Goal: Communication & Community: Ask a question

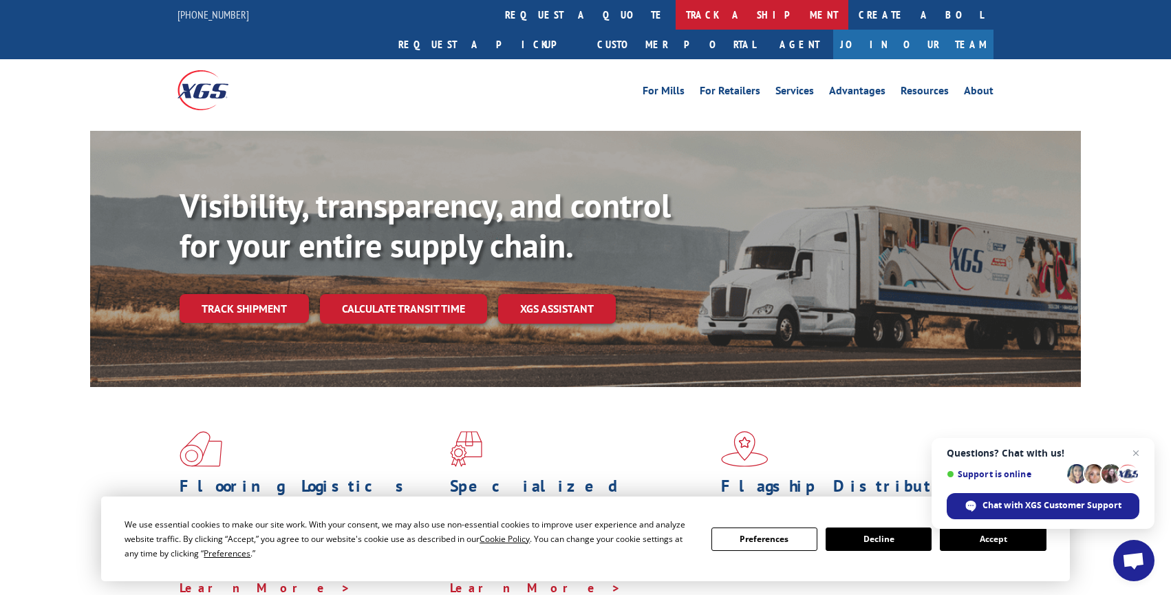
click at [676, 10] on link "track a shipment" at bounding box center [762, 15] width 173 height 30
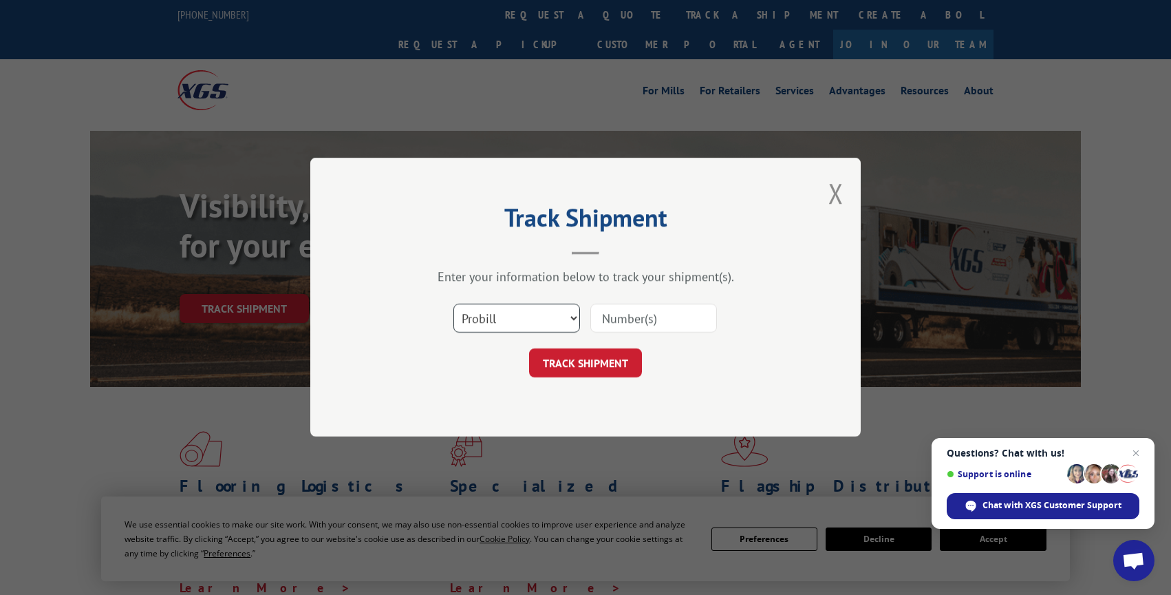
click at [513, 315] on select "Select category... Probill BOL PO" at bounding box center [517, 318] width 127 height 29
select select "bol"
click at [454, 304] on select "Select category... Probill BOL PO" at bounding box center [517, 318] width 127 height 29
click at [674, 317] on input at bounding box center [654, 318] width 127 height 29
paste input "8068895"
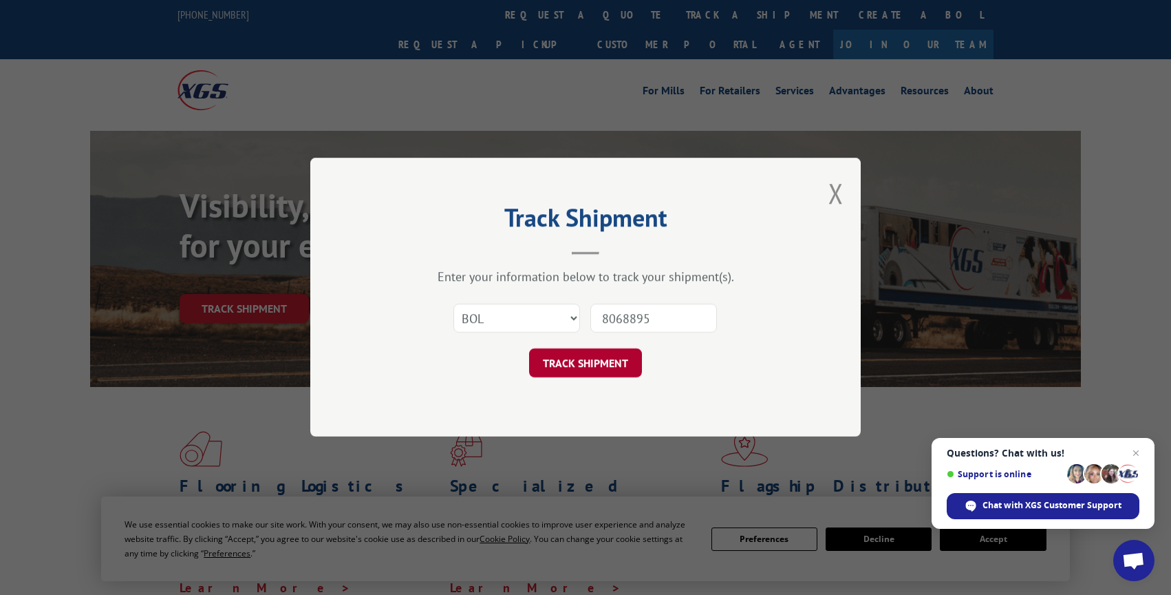
type input "8068895"
click at [614, 365] on button "TRACK SHIPMENT" at bounding box center [585, 363] width 113 height 29
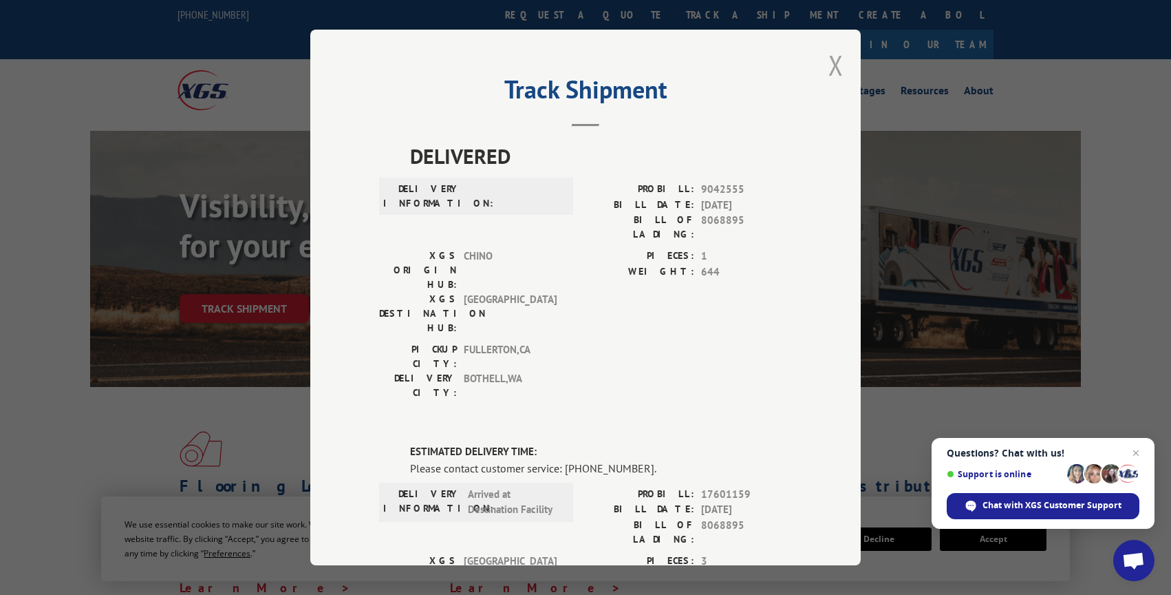
click at [829, 66] on button "Close modal" at bounding box center [836, 65] width 15 height 36
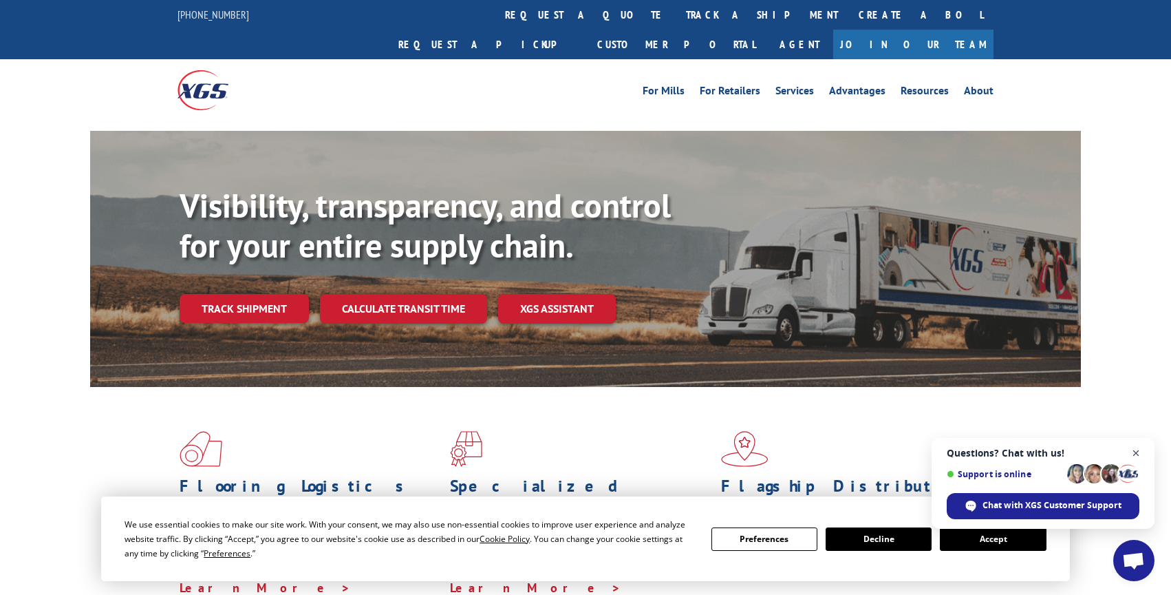
click at [1136, 455] on span "Close chat" at bounding box center [1136, 453] width 17 height 17
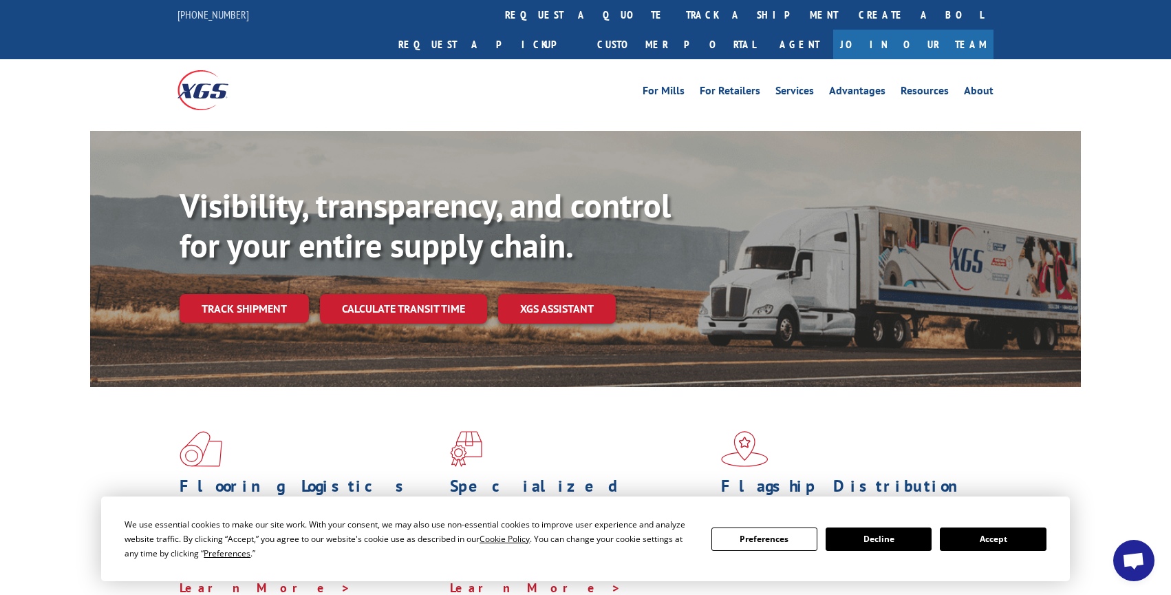
click at [981, 436] on span at bounding box center [856, 449] width 270 height 36
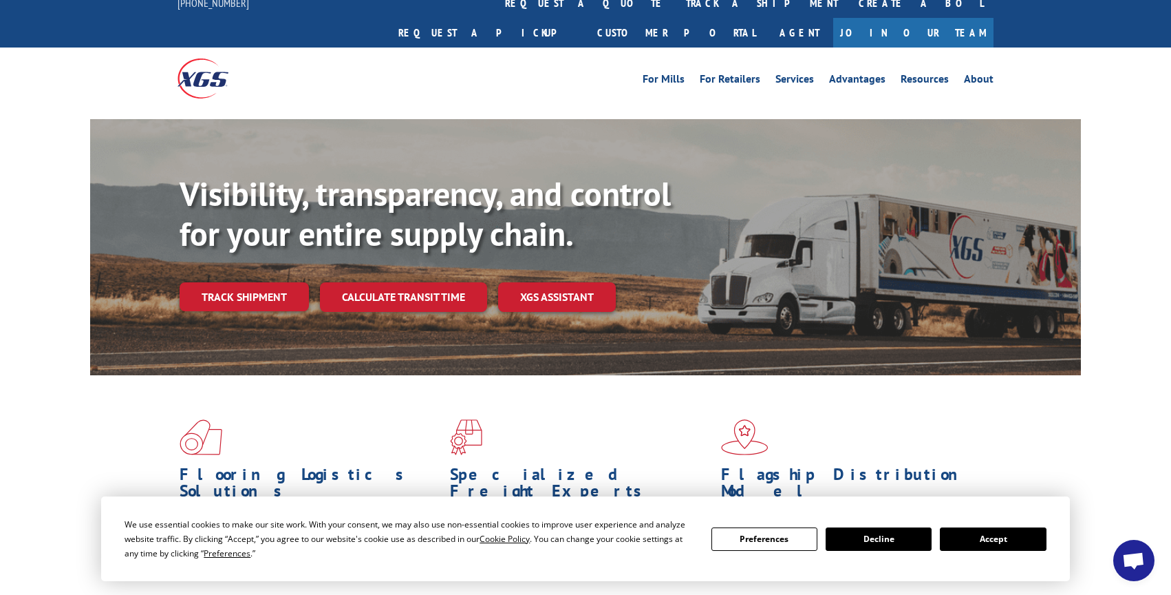
scroll to position [15, 0]
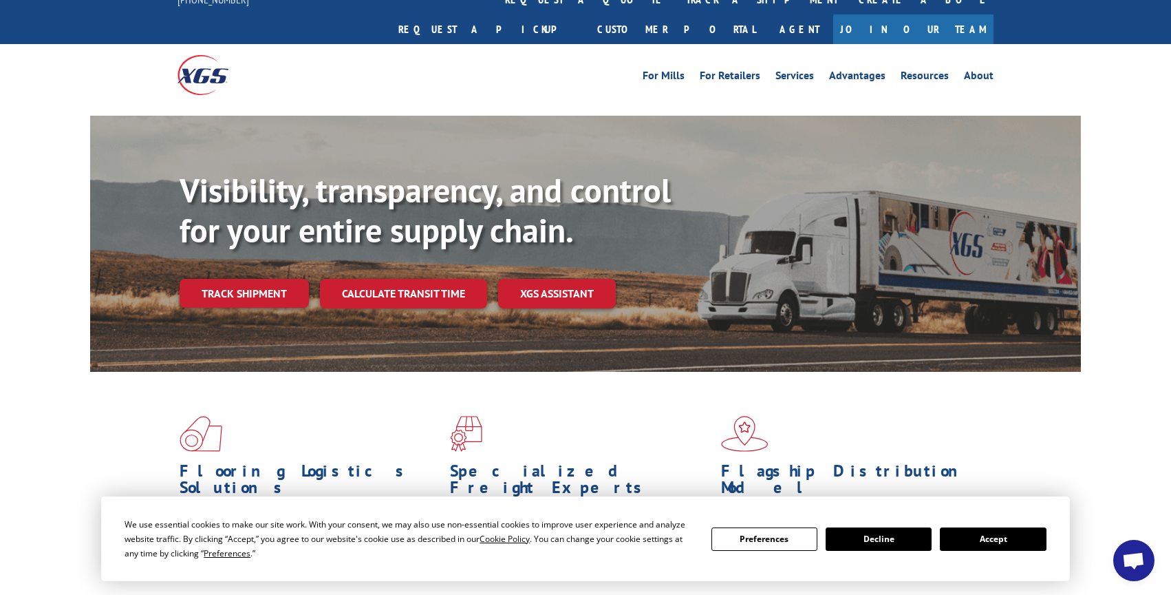
click at [1129, 568] on span "Open chat" at bounding box center [1134, 561] width 23 height 19
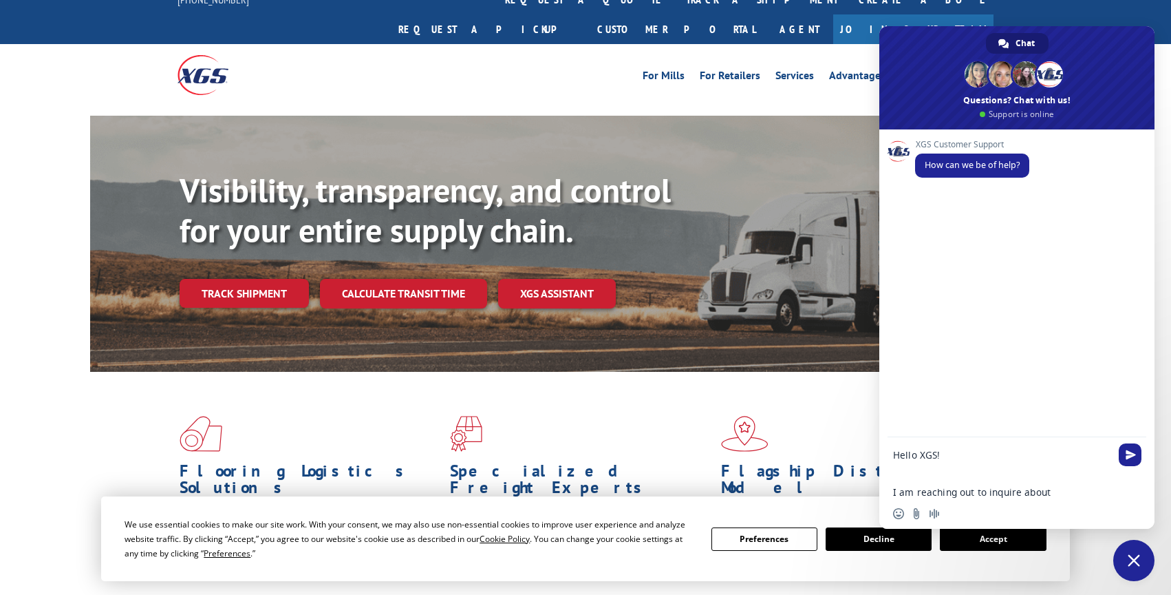
scroll to position [0, 0]
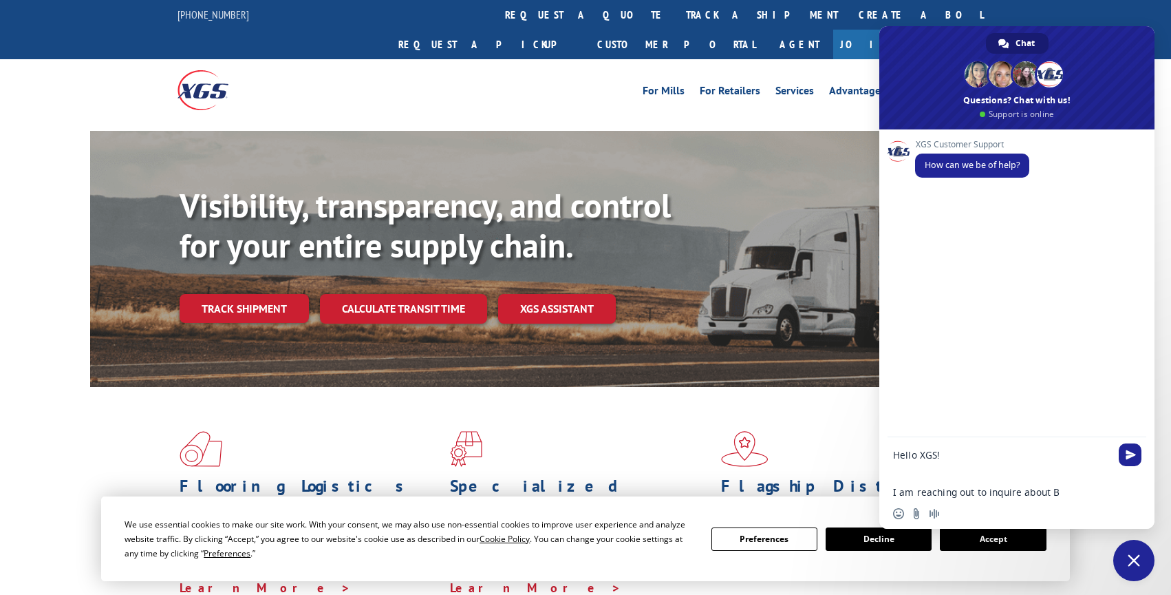
click at [1075, 489] on textarea "Hello XGS! I am reaching out to inquire about B" at bounding box center [1001, 474] width 217 height 50
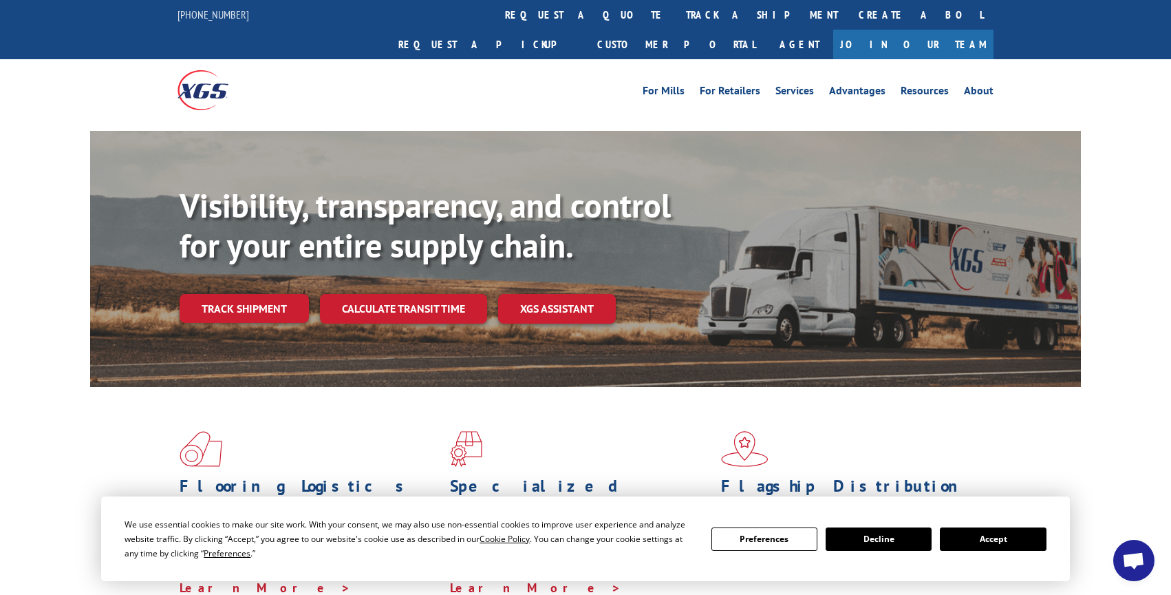
click at [1121, 549] on span "Open chat" at bounding box center [1134, 560] width 41 height 41
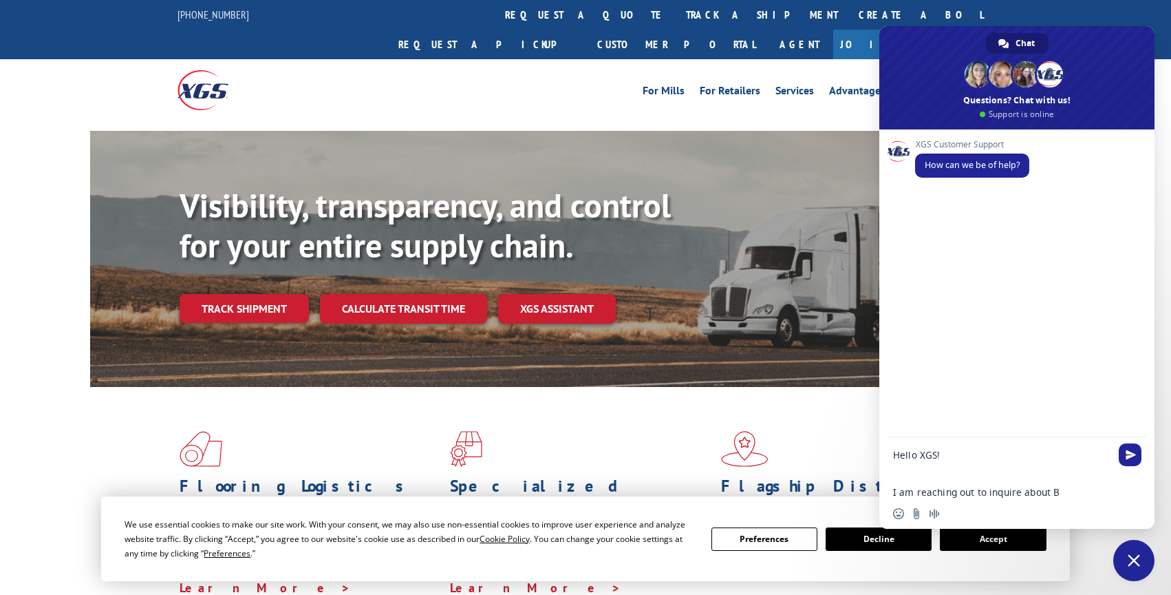
click at [1083, 490] on textarea "Hello XGS! I am reaching out to inquire about B" at bounding box center [1001, 474] width 217 height 50
paste textarea "8068895"
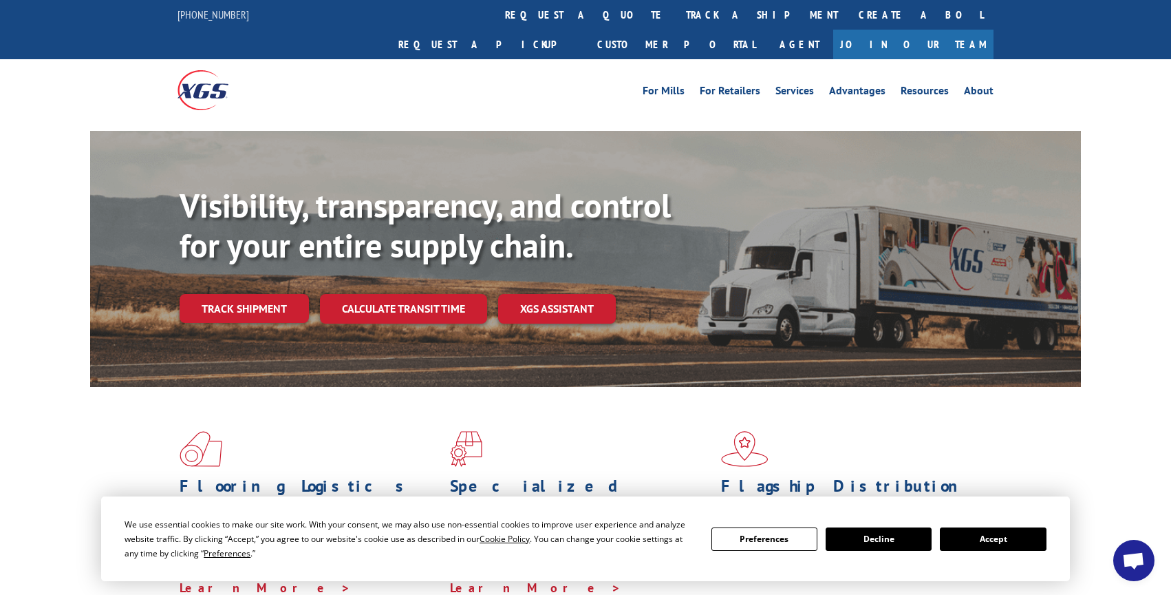
click at [1131, 569] on span "Open chat" at bounding box center [1134, 561] width 23 height 19
click at [1125, 553] on span "Open chat" at bounding box center [1134, 561] width 23 height 19
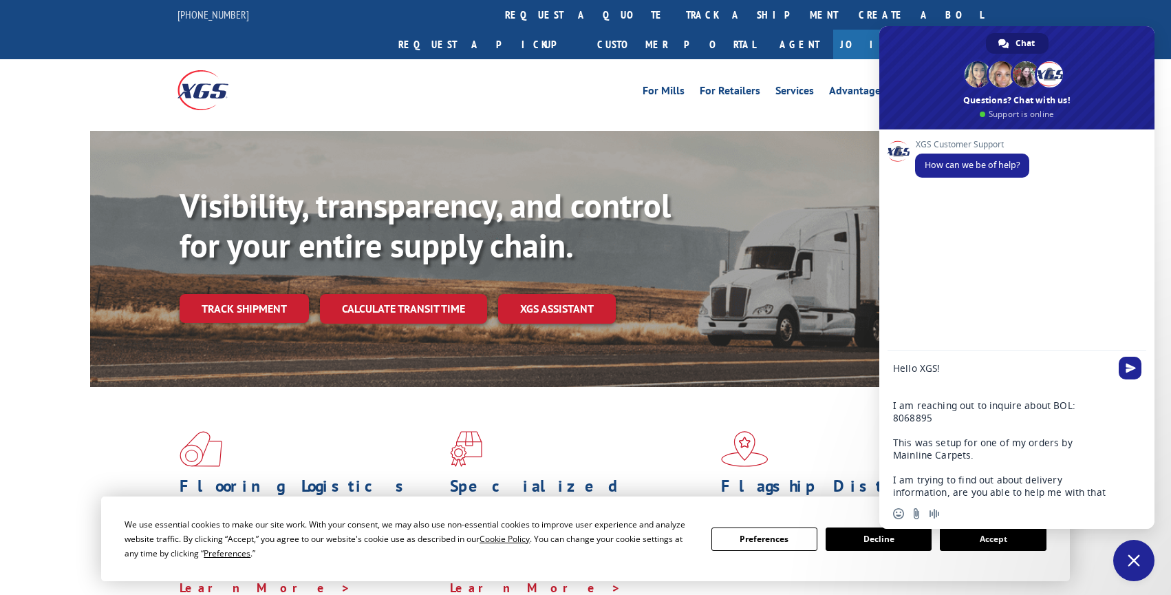
type textarea "Hello XGS! I am reaching out to inquire about BOL: 8068895 This was setup for o…"
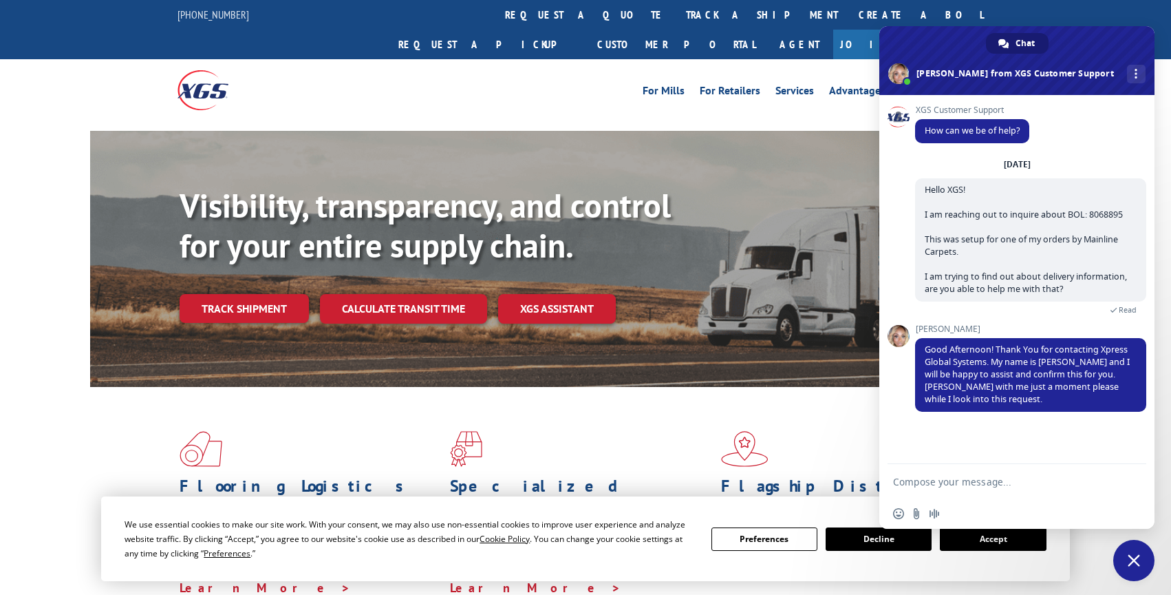
click at [978, 480] on textarea "Compose your message..." at bounding box center [1001, 482] width 217 height 12
type textarea "Thanks! I know when I looked 2x days ago it was estimated to be delivered that …"
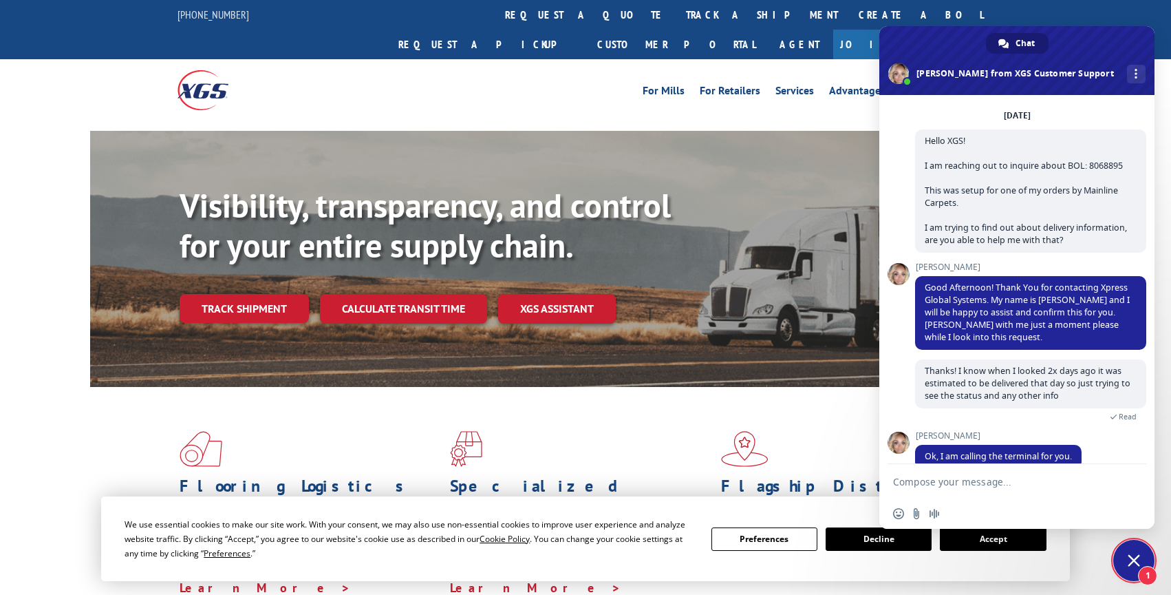
scroll to position [70, 0]
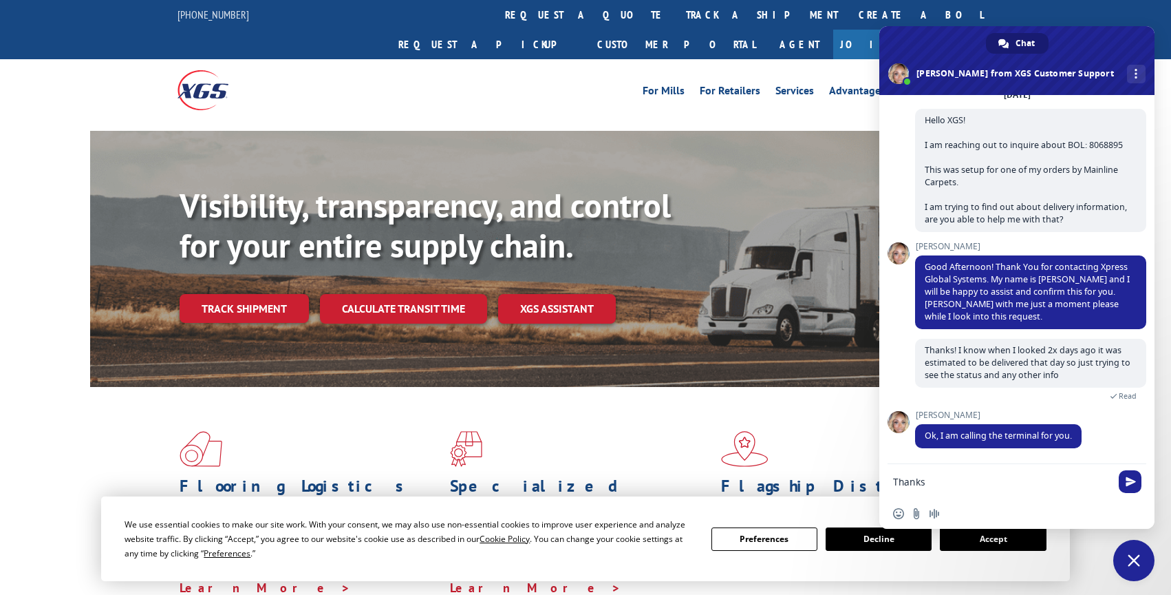
type textarea "Thanks!"
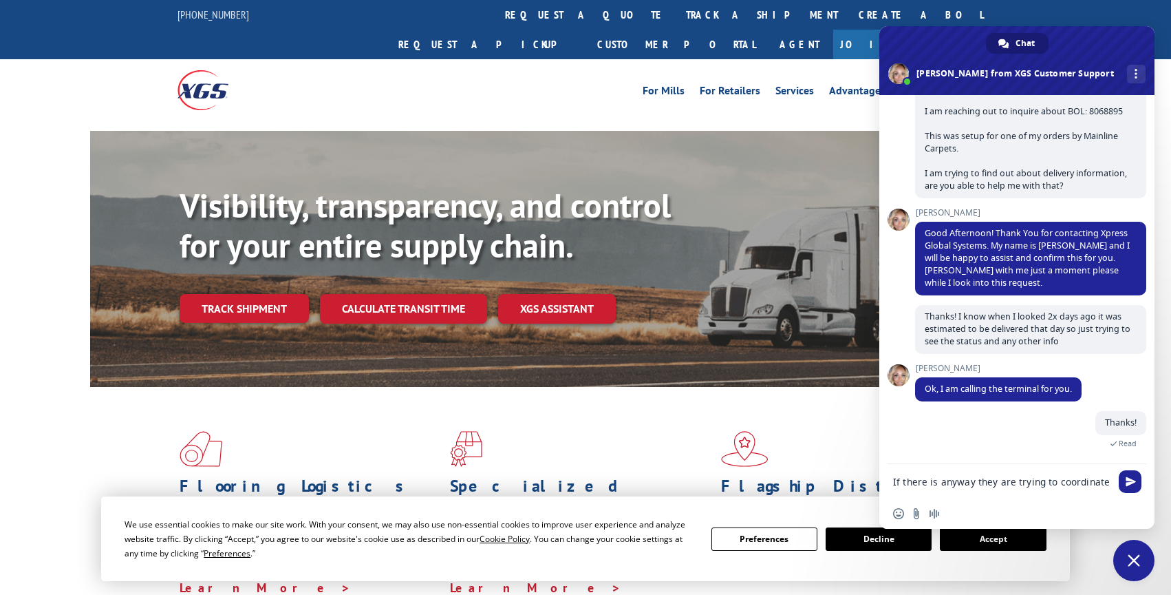
scroll to position [105, 0]
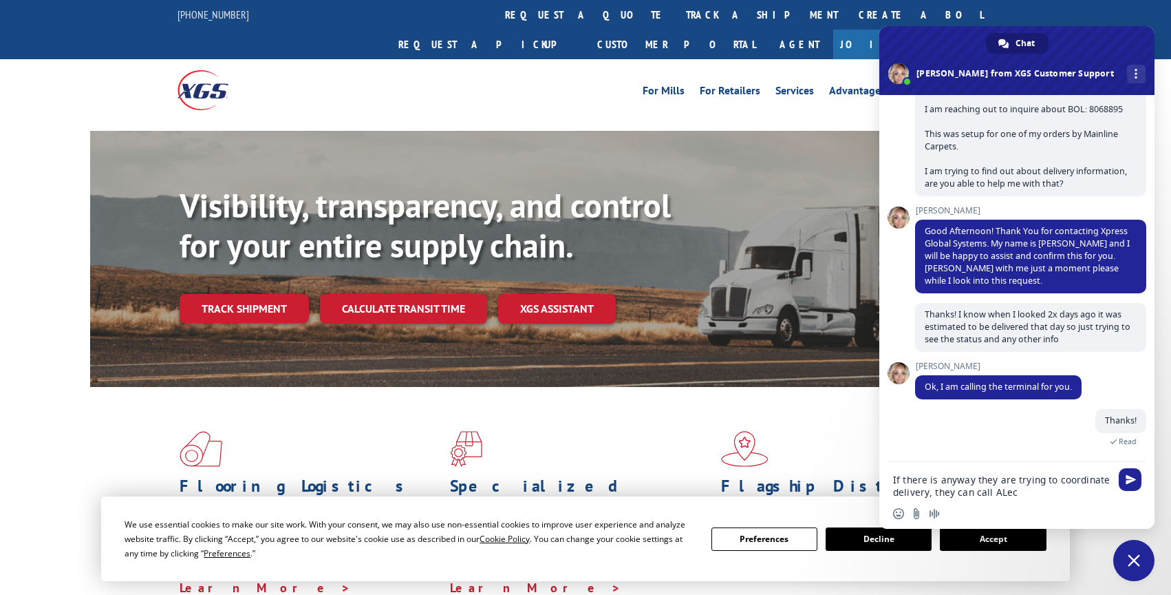
paste textarea "[PHONE_NUMBER]"
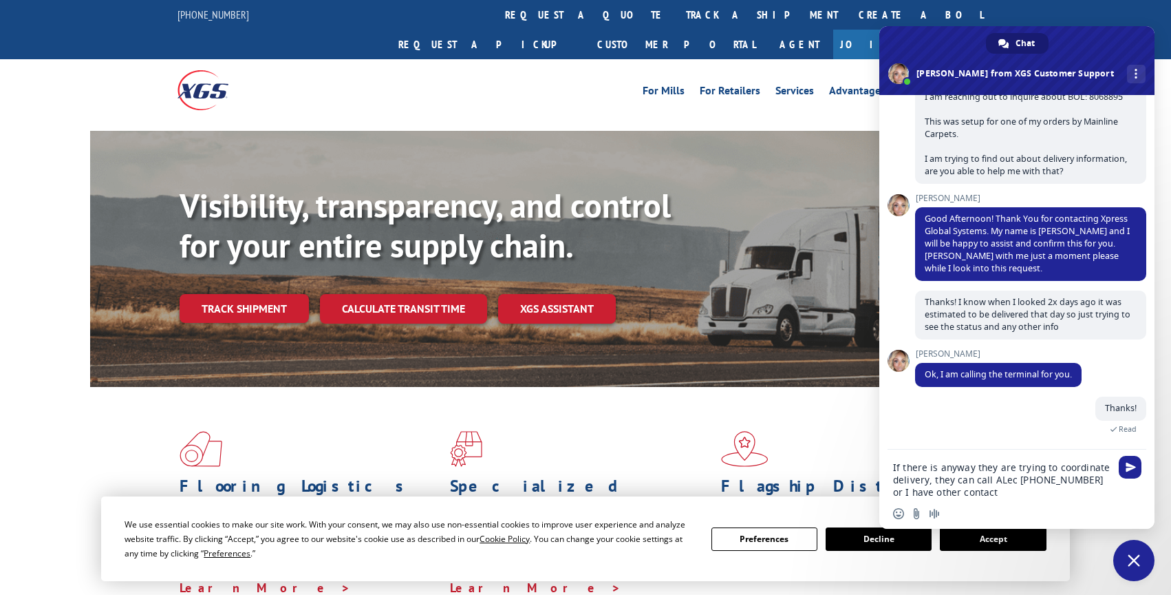
type textarea "If there is anyway they are trying to coordinate delivery, they can call ALec […"
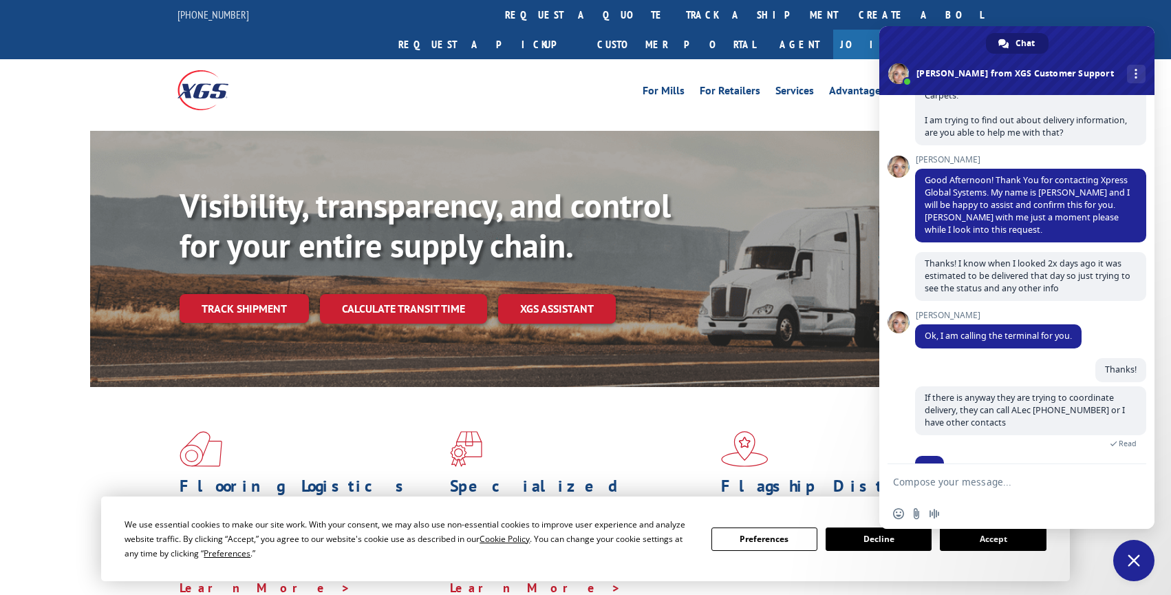
scroll to position [183, 0]
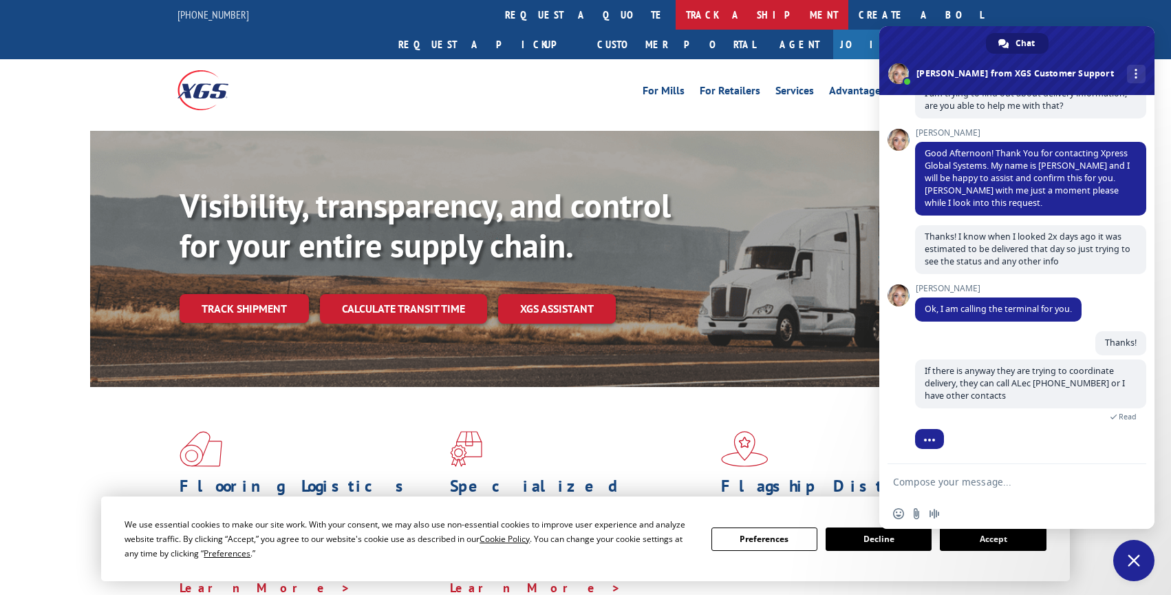
click at [676, 22] on link "track a shipment" at bounding box center [762, 15] width 173 height 30
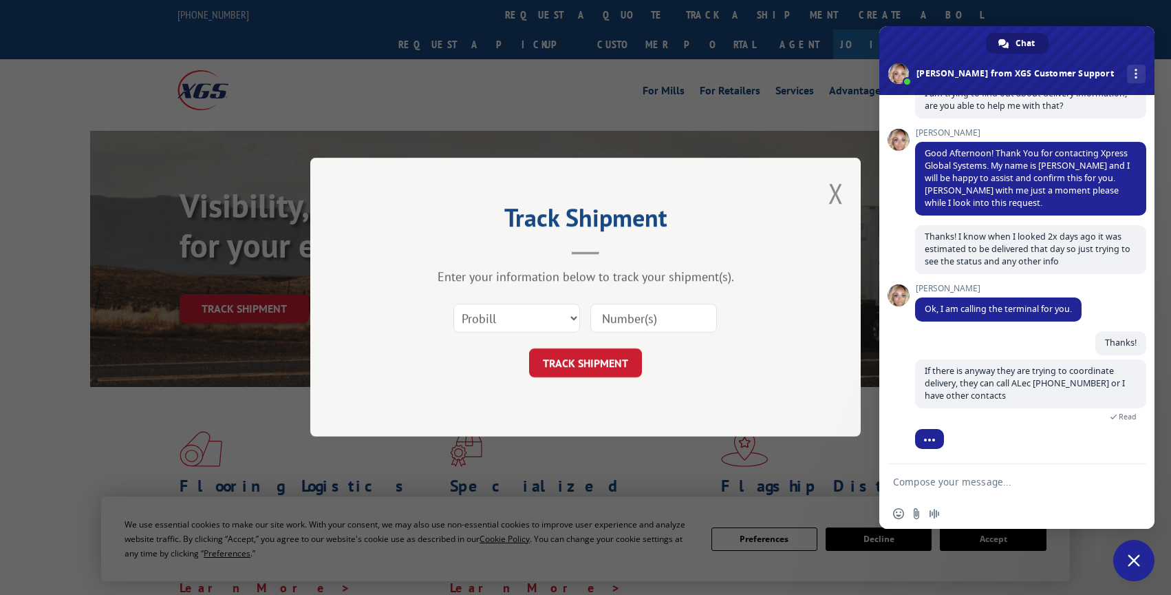
click at [619, 321] on input at bounding box center [654, 318] width 127 height 29
paste input "[PHONE_NUMBER]"
type input "[PHONE_NUMBER]"
drag, startPoint x: 705, startPoint y: 317, endPoint x: 597, endPoint y: 321, distance: 108.1
click at [598, 321] on input "[PHONE_NUMBER]" at bounding box center [654, 318] width 127 height 29
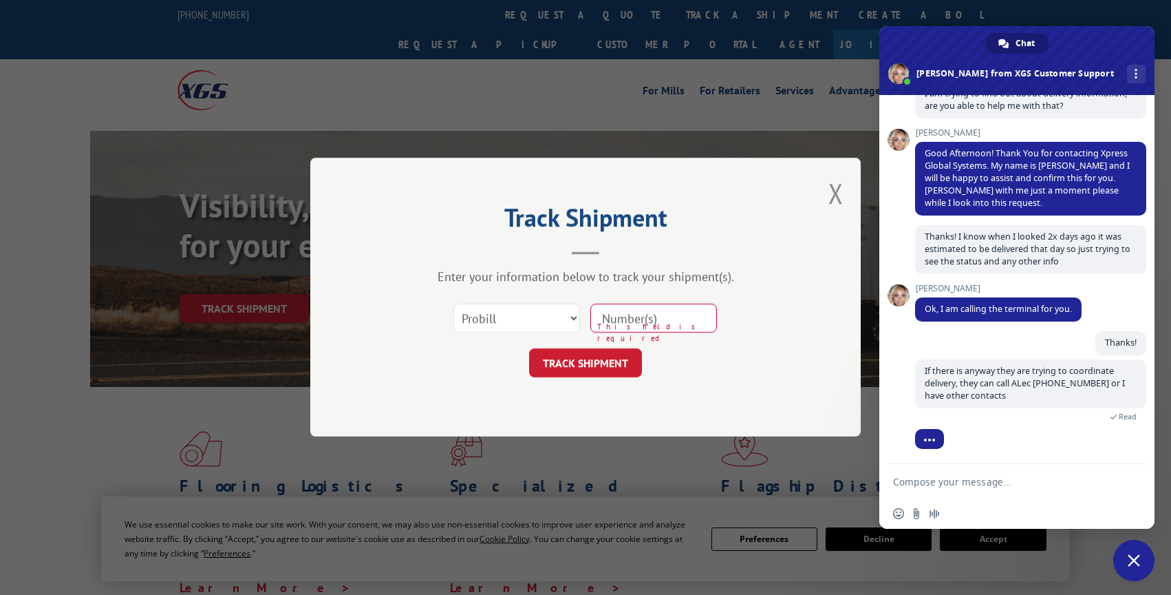
scroll to position [241, 0]
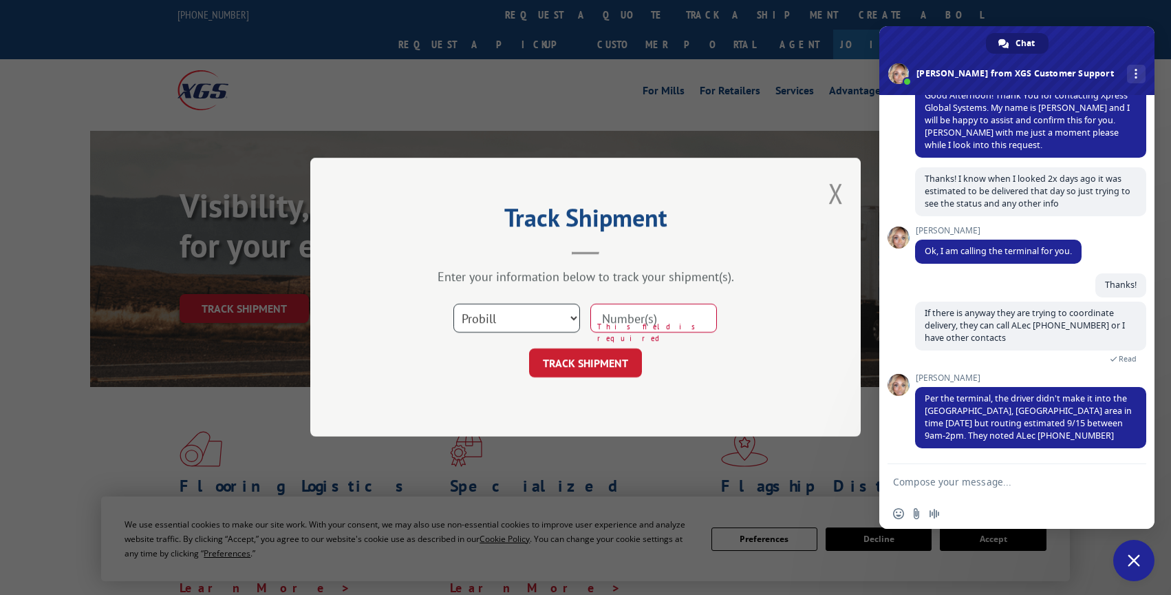
click at [535, 323] on select "Select category... Probill BOL PO" at bounding box center [517, 318] width 127 height 29
select select "bol"
click at [454, 304] on select "Select category... Probill BOL PO" at bounding box center [517, 318] width 127 height 29
click at [672, 322] on input at bounding box center [654, 318] width 127 height 29
paste input "8068895"
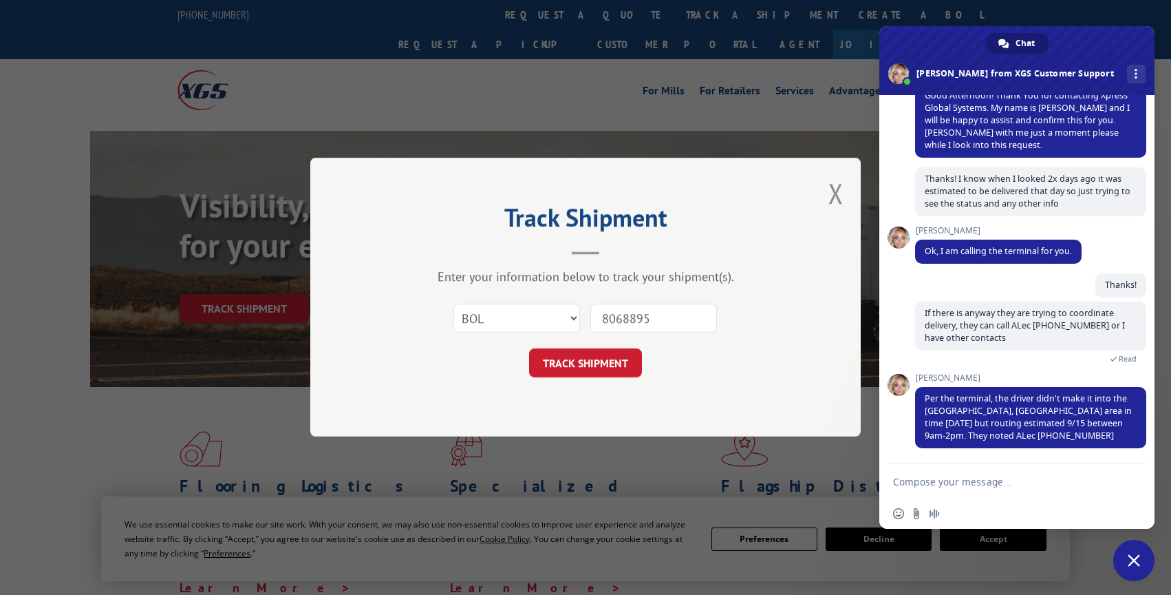
type input "8068895"
click button "TRACK SHIPMENT" at bounding box center [585, 363] width 113 height 29
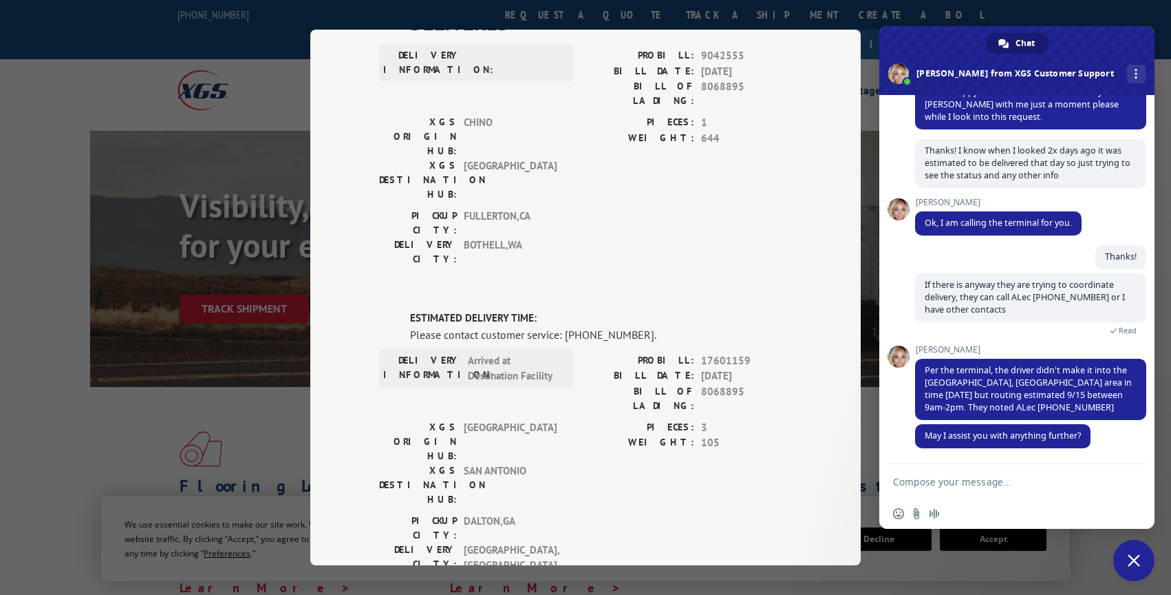
scroll to position [0, 0]
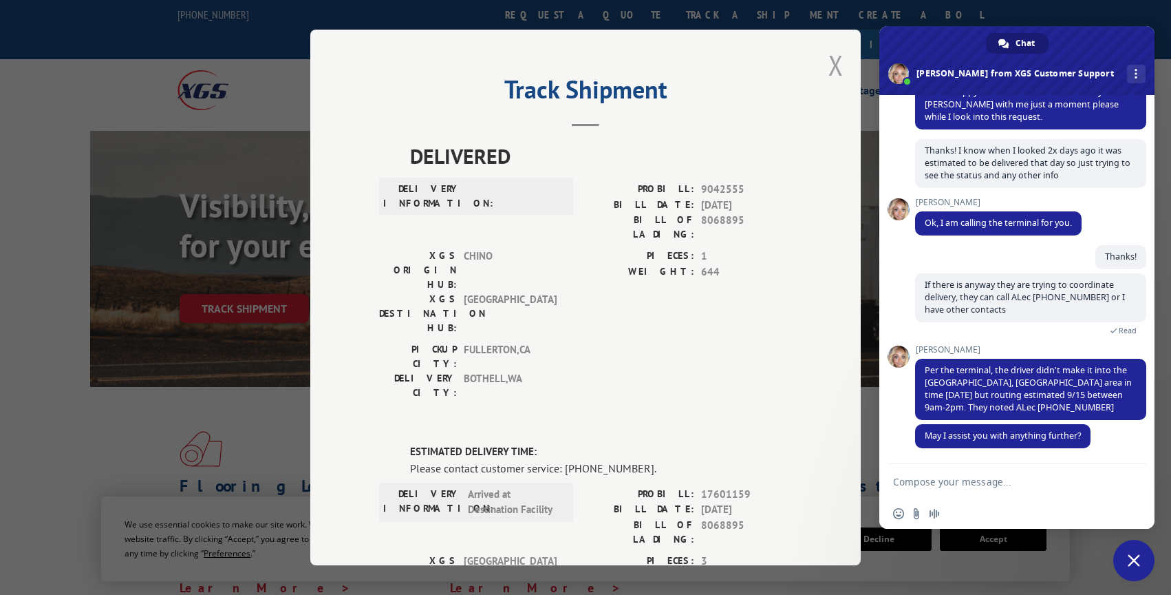
click at [830, 63] on button "Close modal" at bounding box center [836, 65] width 15 height 36
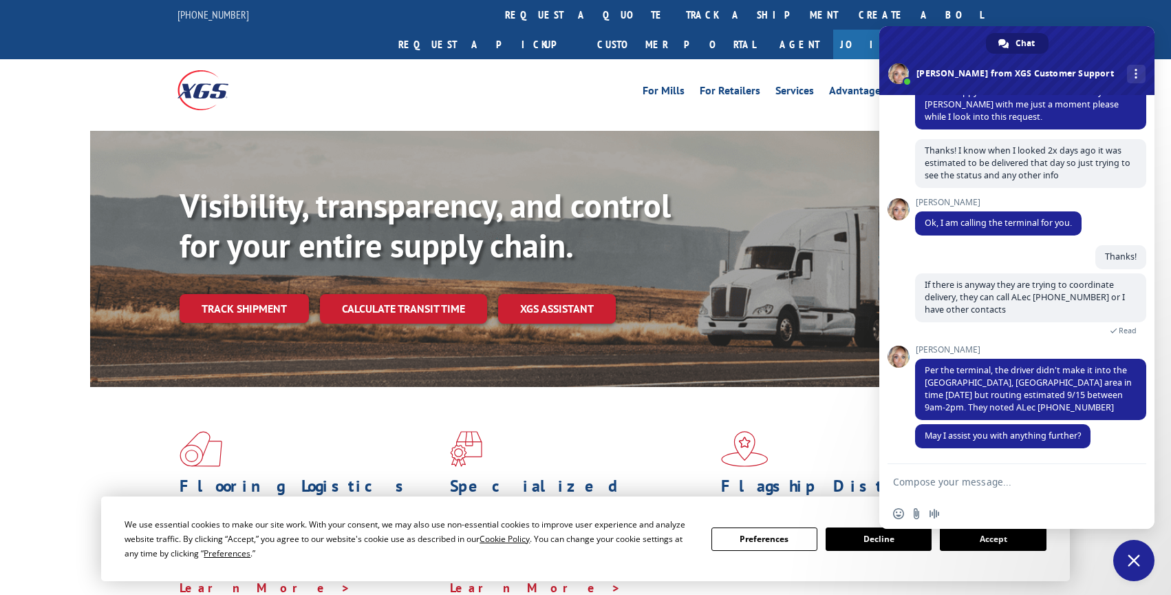
click at [1013, 485] on textarea "Compose your message..." at bounding box center [1001, 482] width 217 height 12
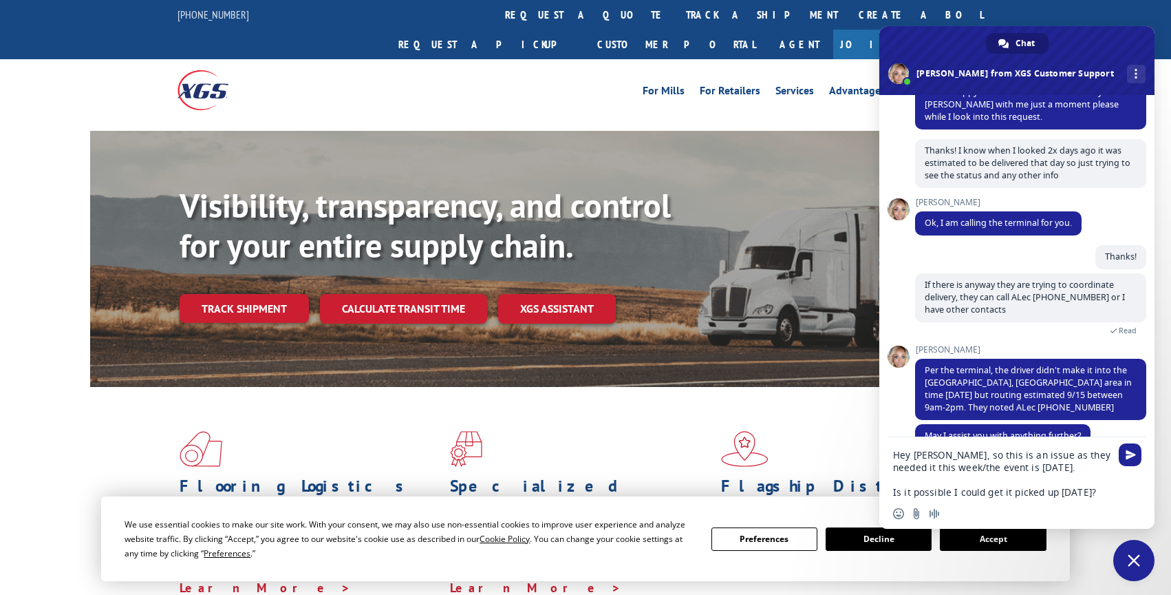
type textarea "Hey [PERSON_NAME], so this is an issue as they needed it this week/the event is…"
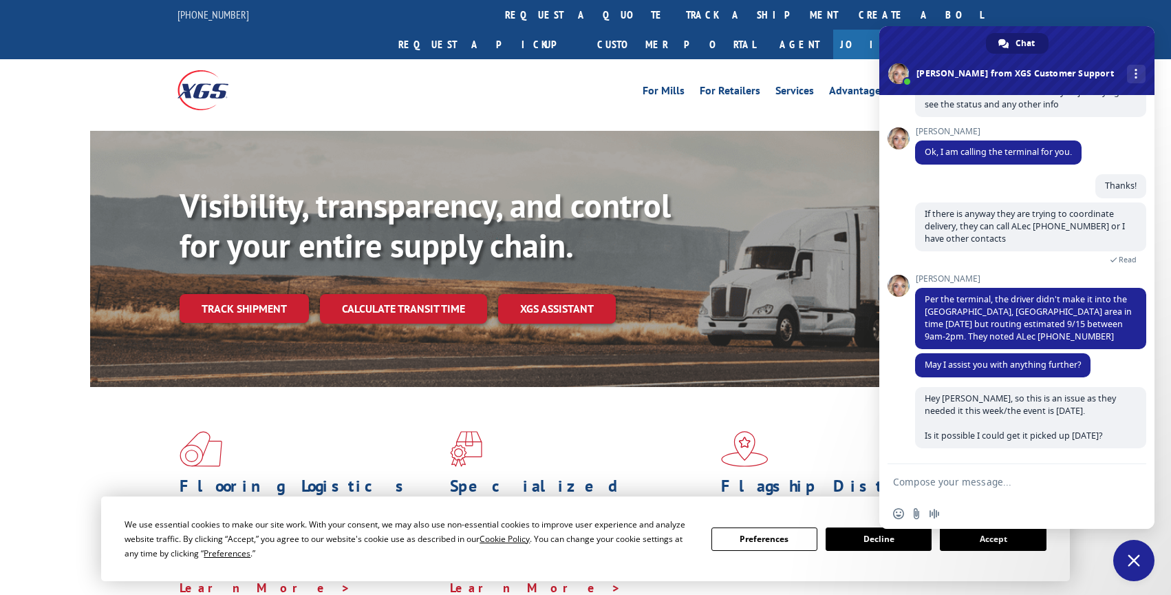
scroll to position [340, 0]
type textarea "L"
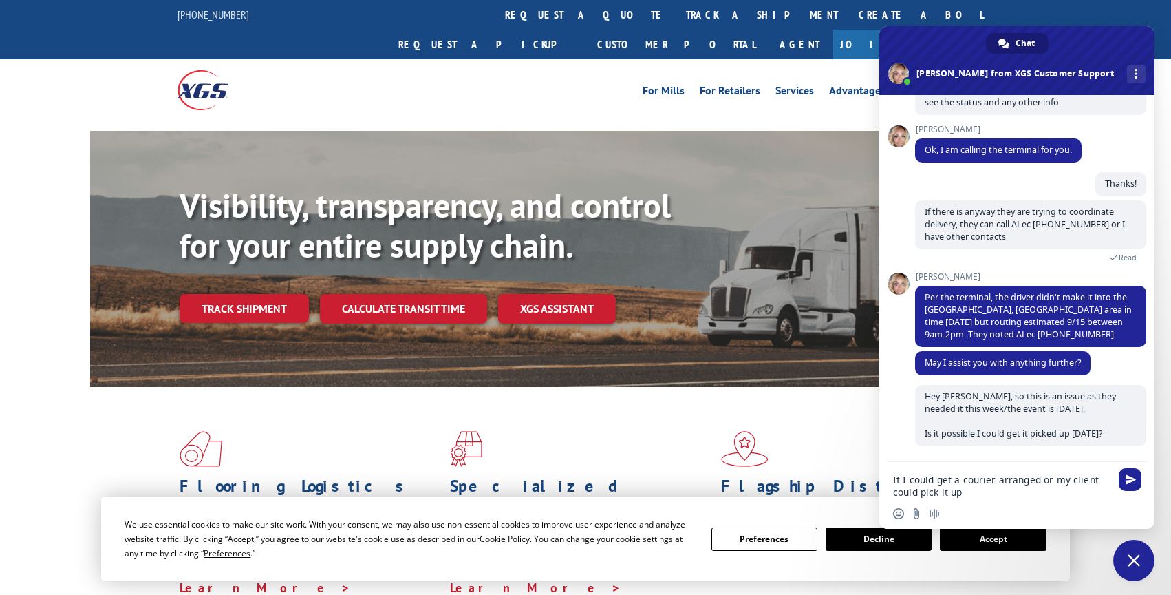
type textarea "If I could get a courier arranged or my client could pick it up?"
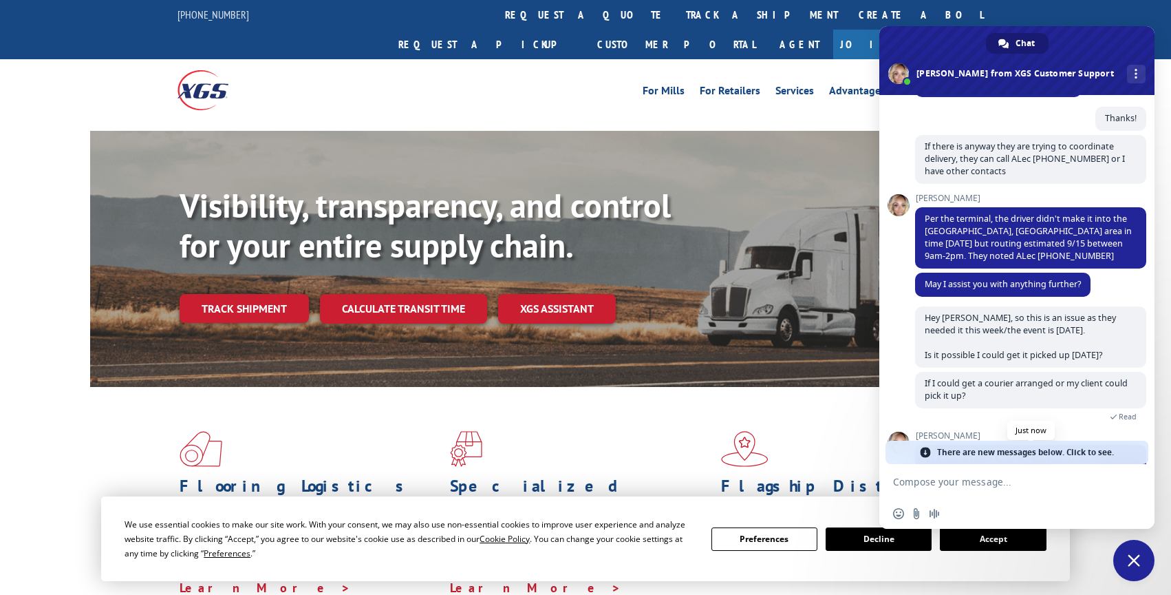
scroll to position [513, 0]
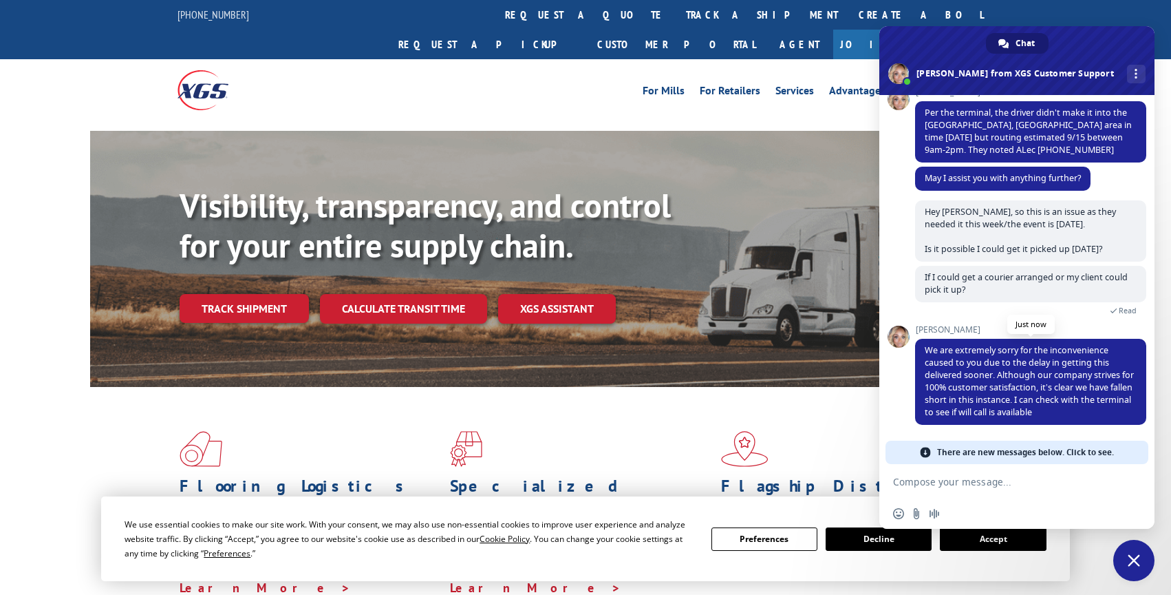
click at [1014, 378] on span "We are extremely sorry for the inconvenience caused to you due to the delay in …" at bounding box center [1029, 381] width 209 height 74
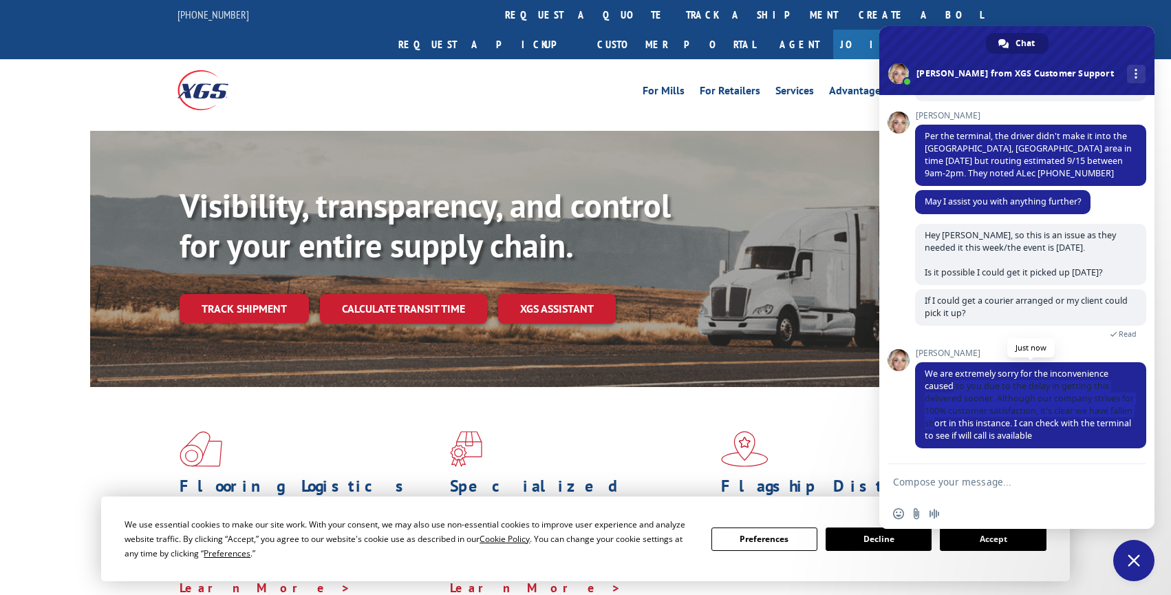
drag, startPoint x: 953, startPoint y: 385, endPoint x: 957, endPoint y: 419, distance: 34.0
click at [957, 419] on span "We are extremely sorry for the inconvenience caused to you due to the delay in …" at bounding box center [1029, 405] width 209 height 74
click at [962, 392] on span "We are extremely sorry for the inconvenience caused to you due to the delay in …" at bounding box center [1029, 405] width 209 height 74
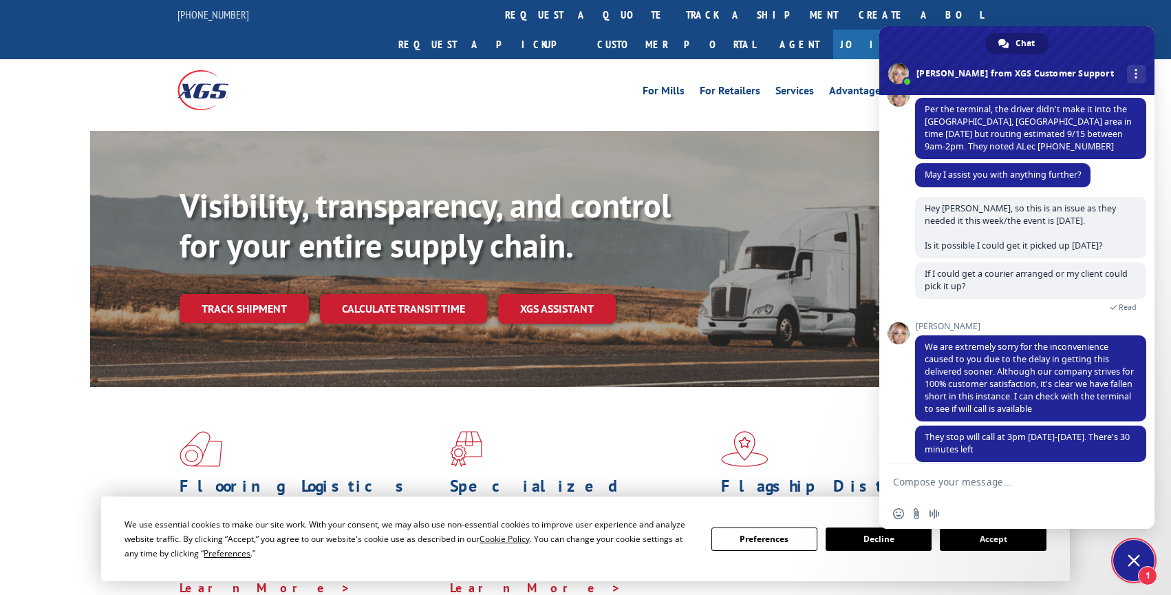
scroll to position [531, 0]
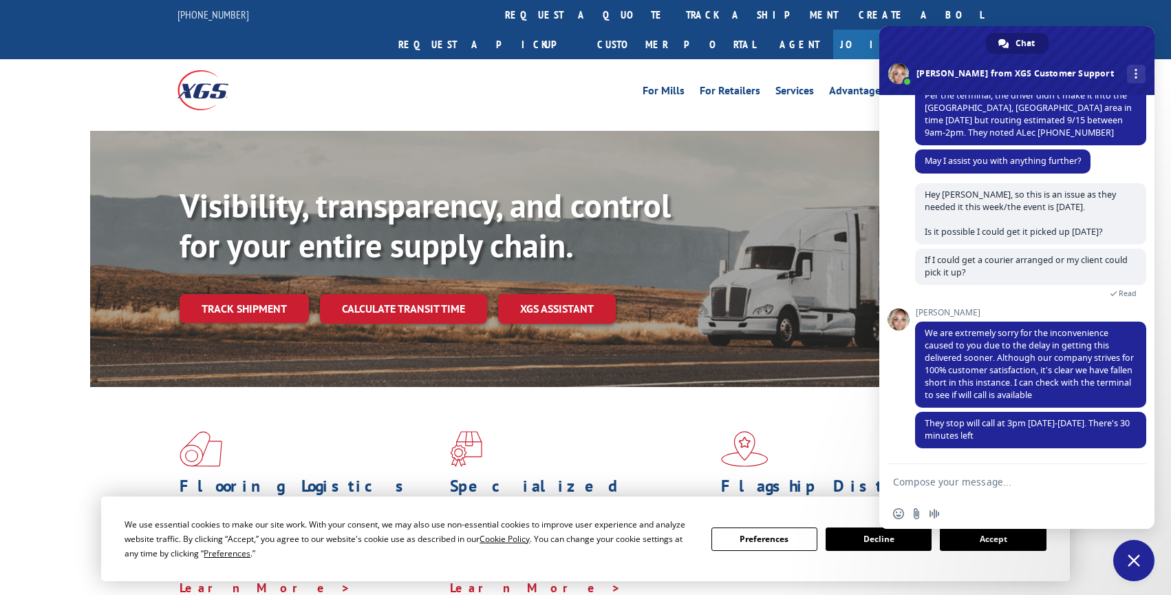
click at [1056, 476] on textarea "Compose your message..." at bounding box center [1001, 482] width 217 height 12
type textarea "Can you please give me the address? I doubt it's possible but seeing"
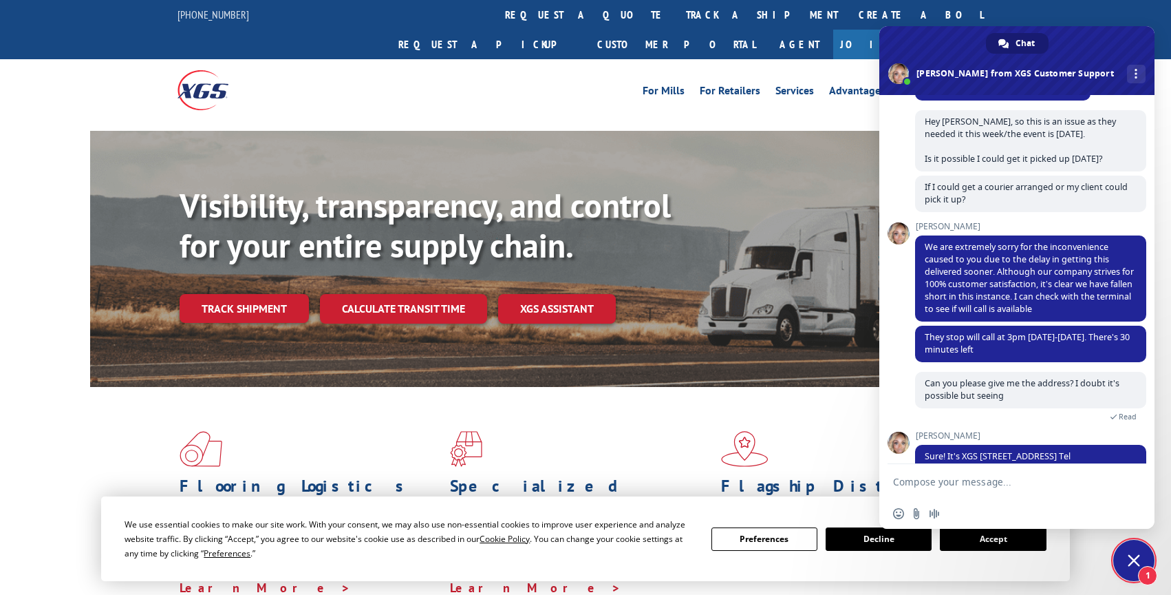
scroll to position [637, 0]
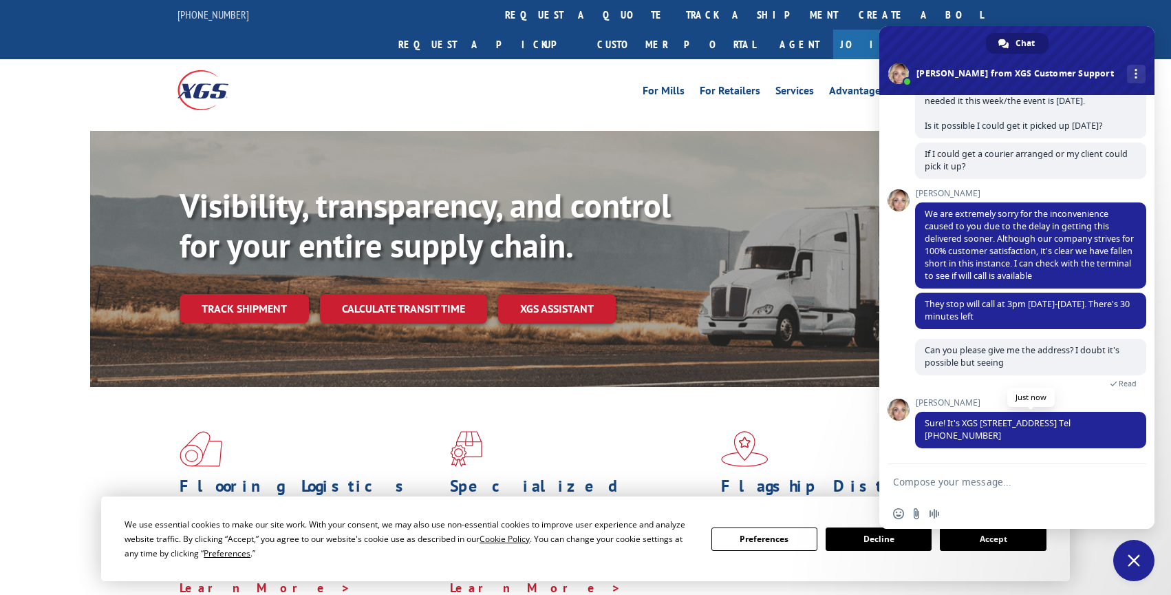
click at [969, 425] on span "Sure! It's XGS [STREET_ADDRESS] Tel [PHONE_NUMBER]" at bounding box center [998, 429] width 146 height 24
drag, startPoint x: 964, startPoint y: 423, endPoint x: 1023, endPoint y: 435, distance: 61.0
click at [1023, 436] on span "Sure! It's XGS [STREET_ADDRESS] Tel [PHONE_NUMBER]" at bounding box center [1030, 430] width 231 height 36
copy span "XGS [STREET_ADDRESS] Tel [PHONE_NUMBER]"
click at [976, 387] on span "Read" at bounding box center [1030, 381] width 231 height 13
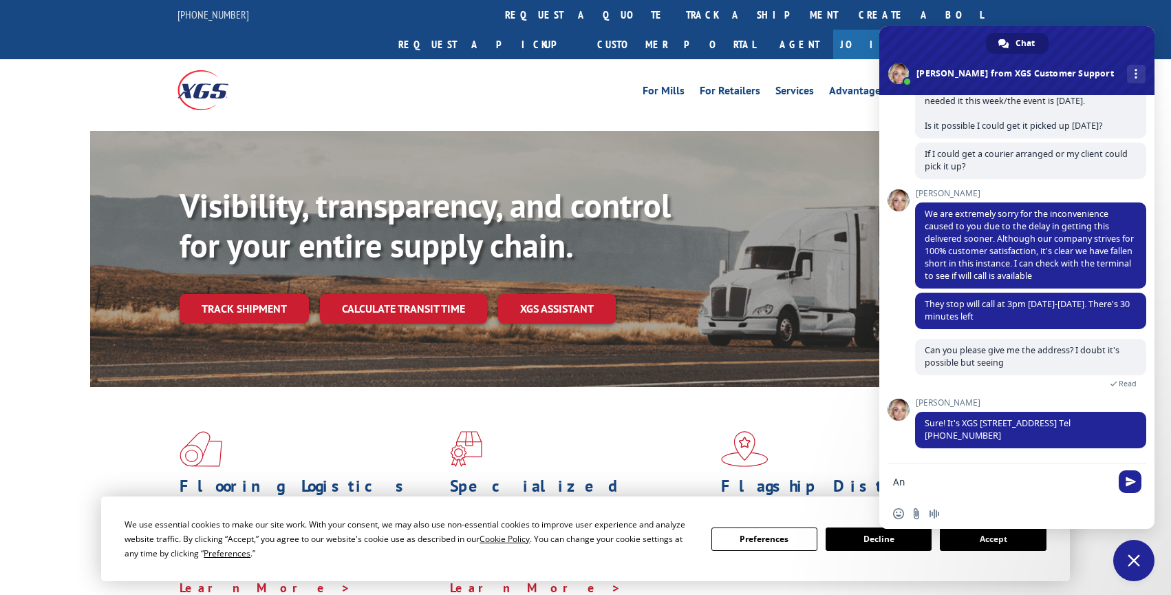
type textarea "A"
click at [1021, 478] on textarea "Compose your message..." at bounding box center [1001, 482] width 217 height 12
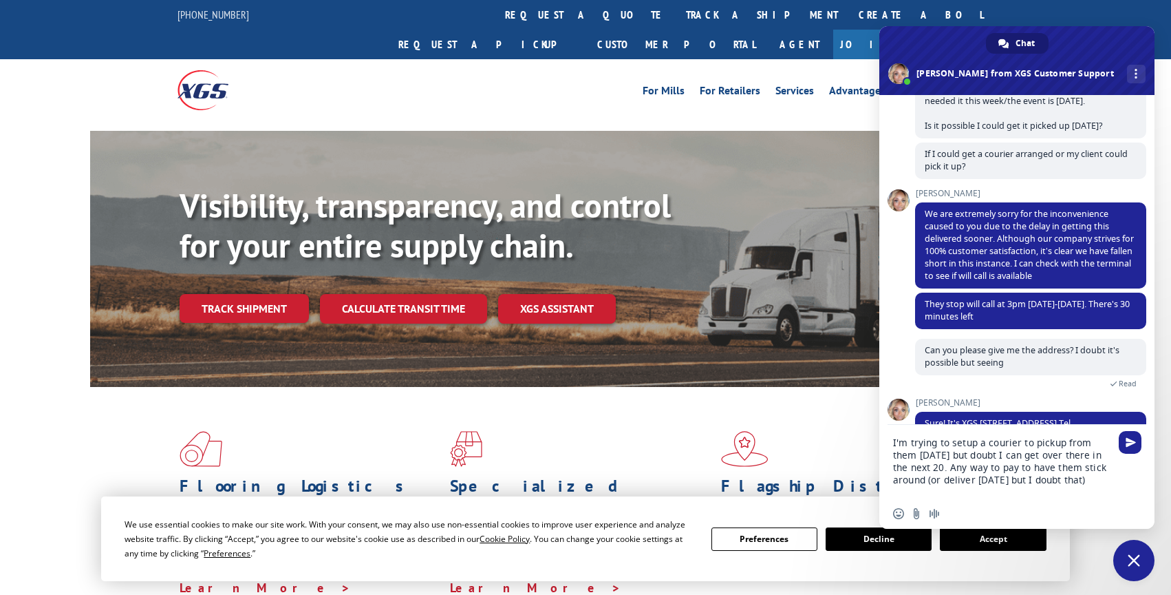
type textarea "I'm trying to setup a courier to pickup from them [DATE] but doubt I can get ov…"
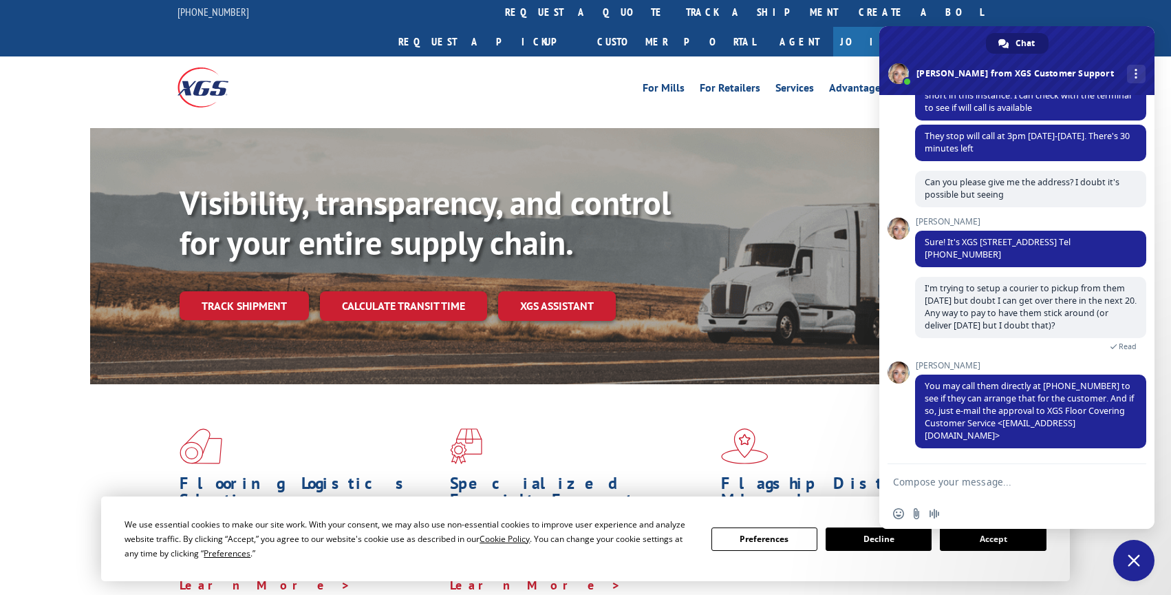
scroll to position [805, 0]
click at [1080, 442] on span "You may call them directly at [PHONE_NUMBER] to see if they can arrange that fo…" at bounding box center [1030, 411] width 231 height 74
drag, startPoint x: 1045, startPoint y: 385, endPoint x: 1098, endPoint y: 387, distance: 53.7
click at [1098, 387] on span "You may call them directly at [PHONE_NUMBER] to see if they can arrange that fo…" at bounding box center [1029, 410] width 209 height 61
copy span "[PHONE_NUMBER]"
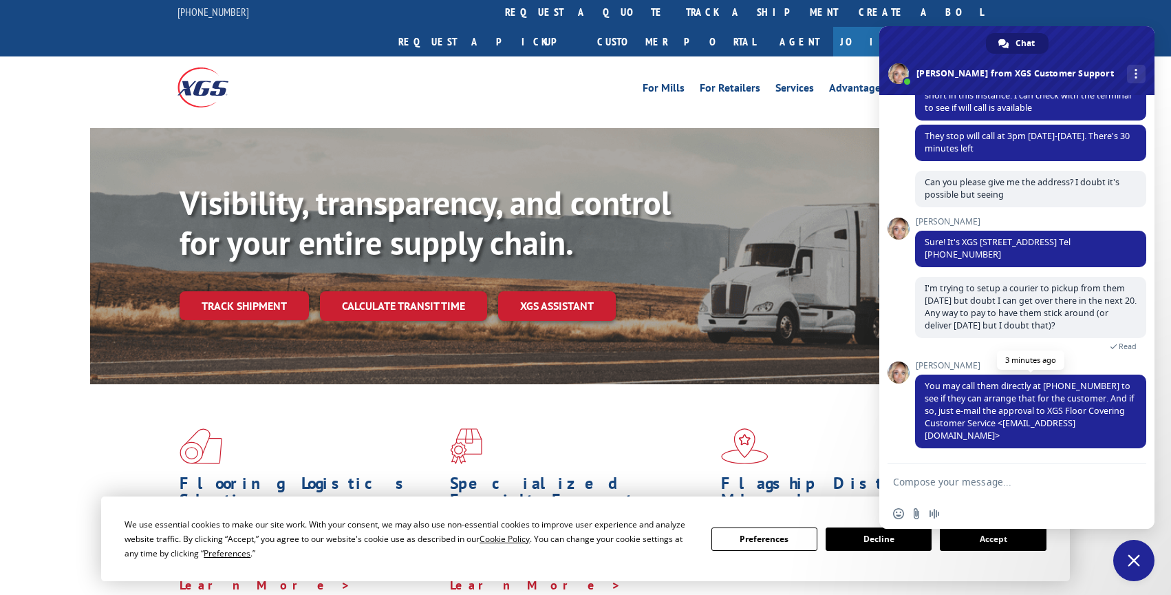
click at [1060, 406] on span "You may call them directly at [PHONE_NUMBER] to see if they can arrange that fo…" at bounding box center [1029, 410] width 209 height 61
click at [1021, 414] on span "You may call them directly at [PHONE_NUMBER] to see if they can arrange that fo…" at bounding box center [1029, 410] width 209 height 61
click at [1001, 420] on span "You may call them directly at [PHONE_NUMBER] to see if they can arrange that fo…" at bounding box center [1030, 411] width 231 height 74
